Goal: Task Accomplishment & Management: Manage account settings

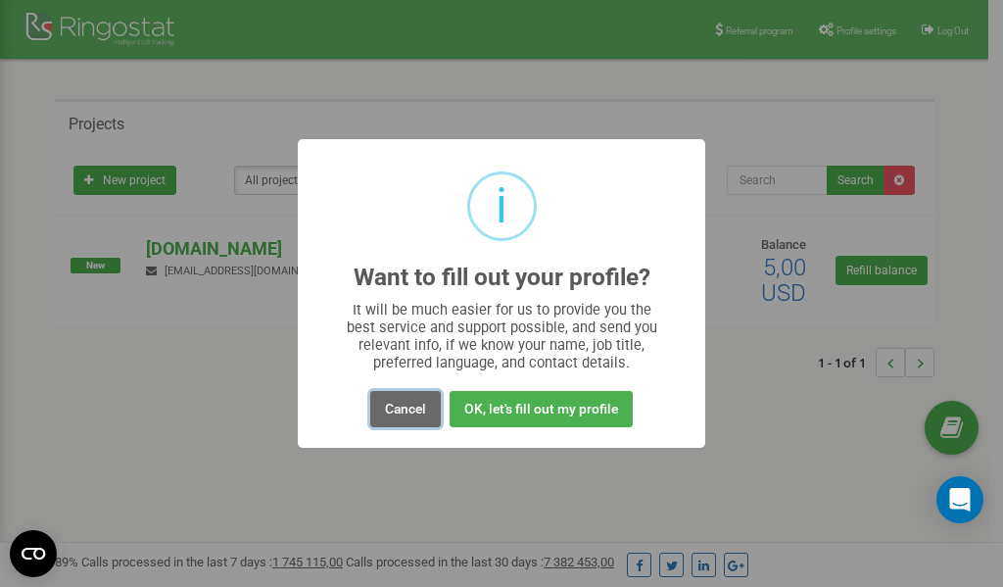
click at [400, 408] on button "Cancel" at bounding box center [405, 409] width 71 height 36
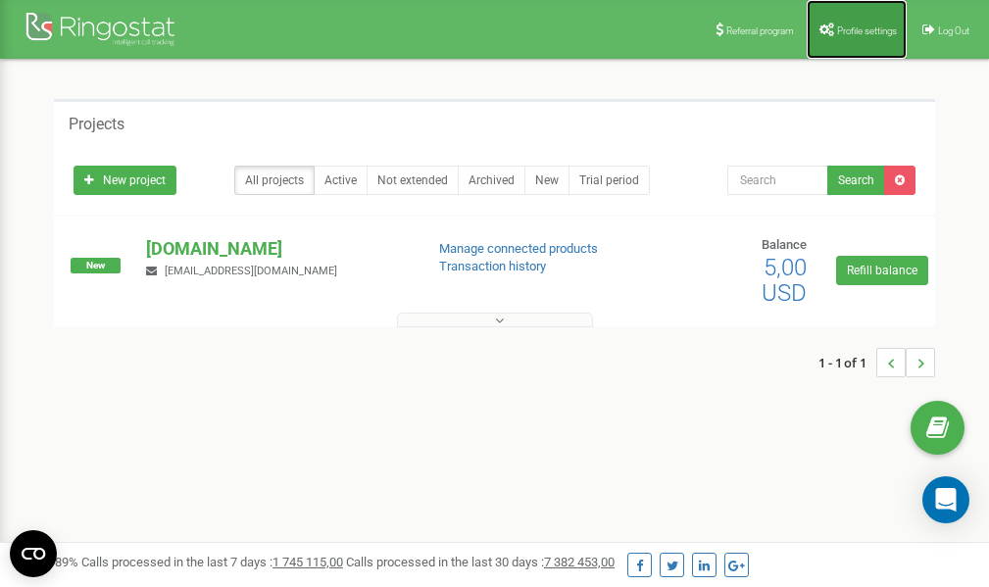
click at [853, 29] on span "Profile settings" at bounding box center [867, 30] width 60 height 11
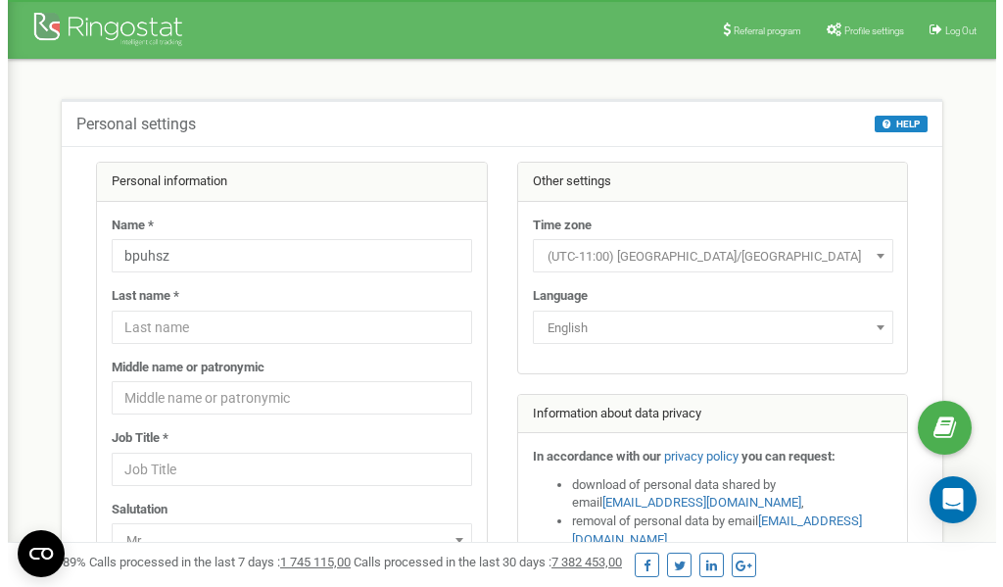
scroll to position [98, 0]
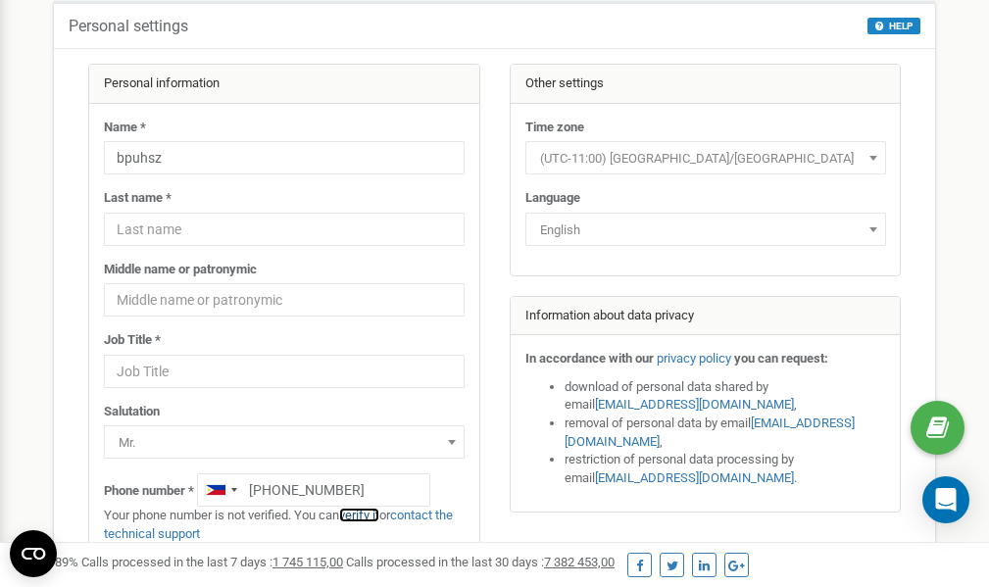
click at [370, 516] on link "verify it" at bounding box center [359, 515] width 40 height 15
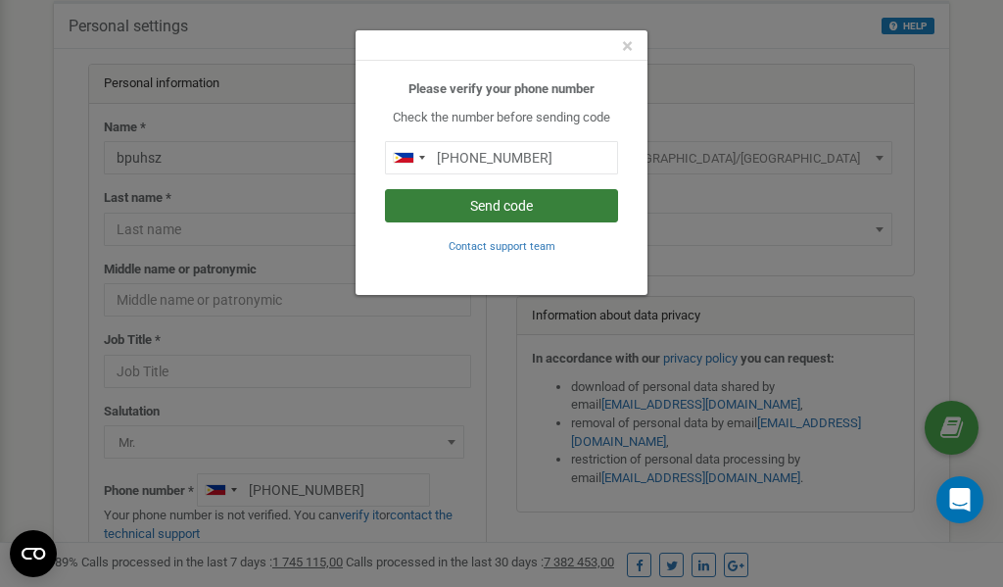
click at [500, 200] on button "Send code" at bounding box center [501, 205] width 233 height 33
